Goal: Check status: Check status

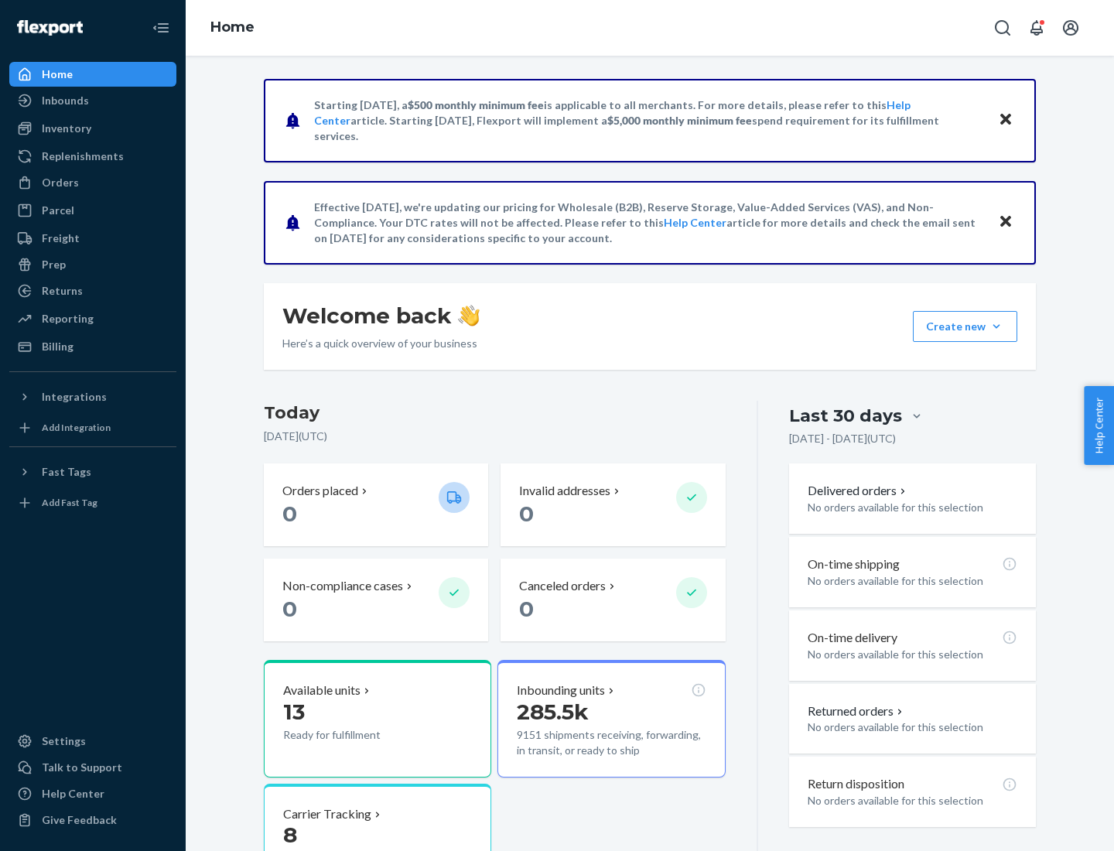
click at [996, 326] on button "Create new Create new inbound Create new order Create new product" at bounding box center [965, 326] width 104 height 31
click at [64, 101] on div "Inbounds" at bounding box center [65, 100] width 47 height 15
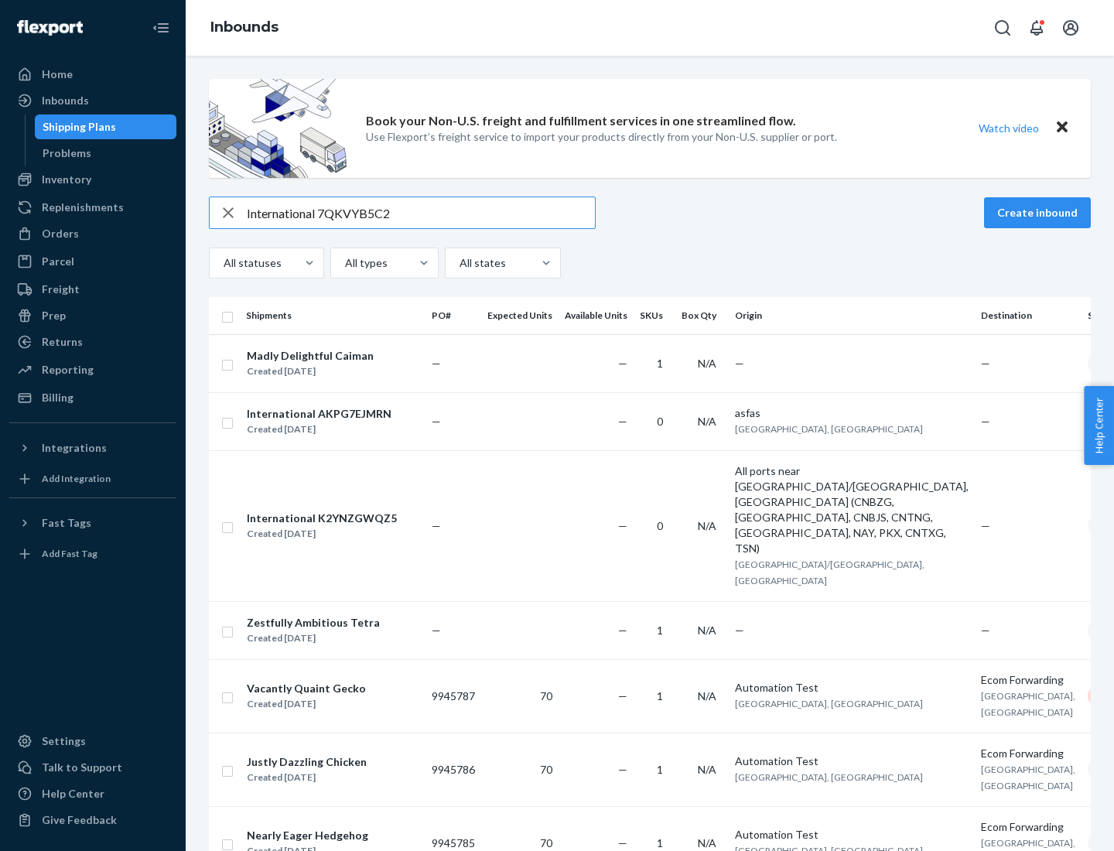
type input "International 7QKVYB5C29"
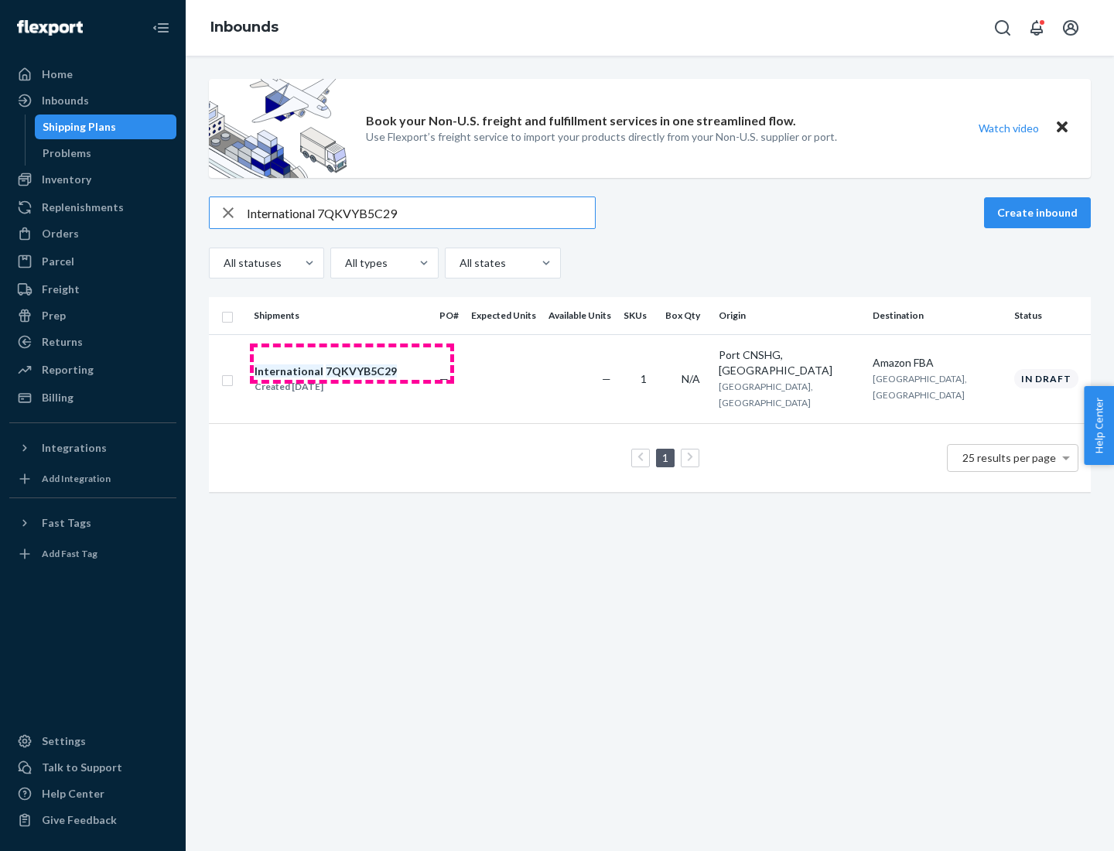
click at [352, 379] on div "Created [DATE]" at bounding box center [325, 386] width 142 height 15
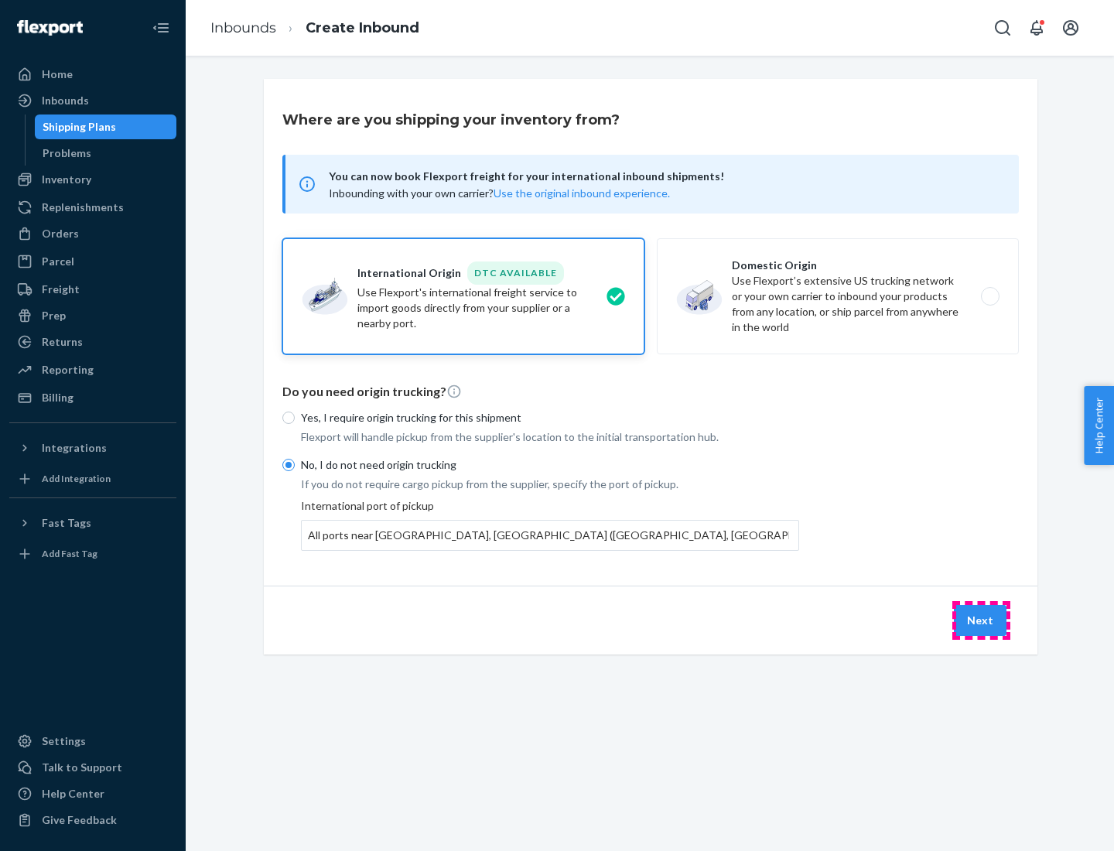
click at [981, 619] on button "Next" at bounding box center [980, 620] width 53 height 31
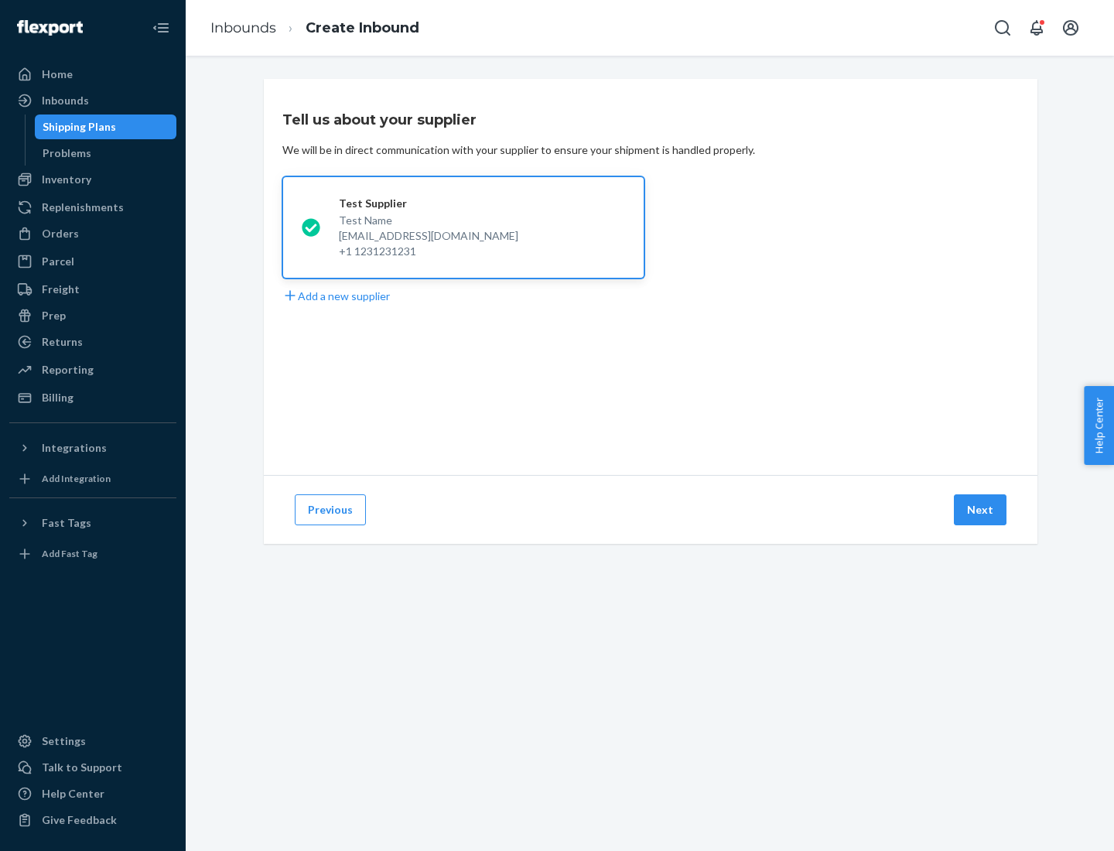
click at [981, 510] on button "Next" at bounding box center [980, 509] width 53 height 31
